Goal: Transaction & Acquisition: Subscribe to service/newsletter

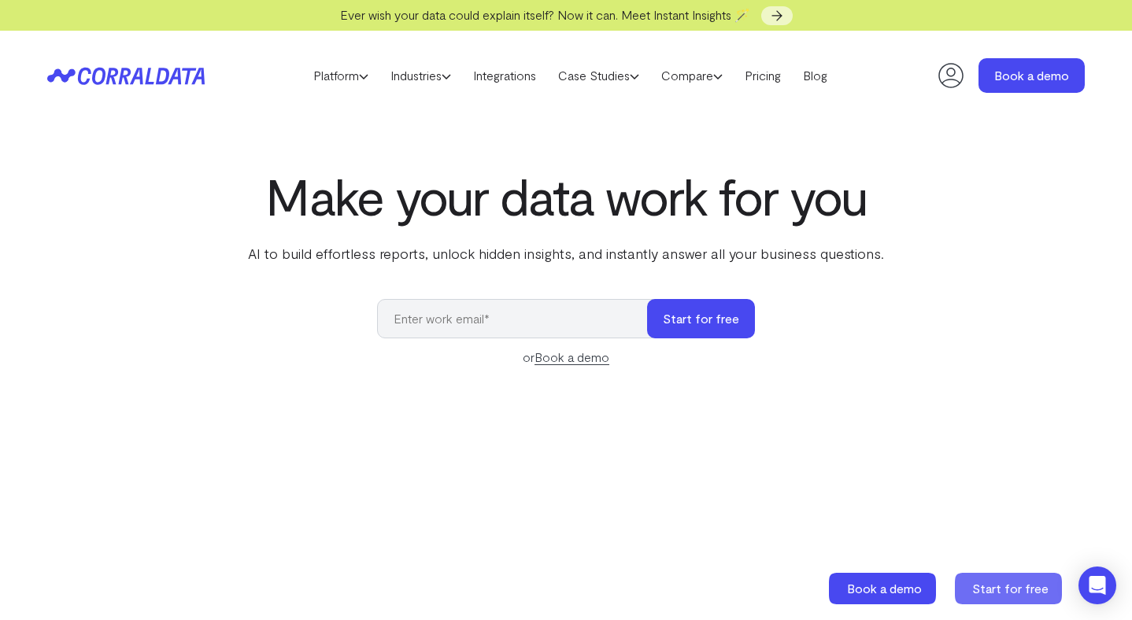
click at [995, 594] on span "Start for free" at bounding box center [1010, 588] width 76 height 15
